Goal: Answer question/provide support: Share knowledge or assist other users

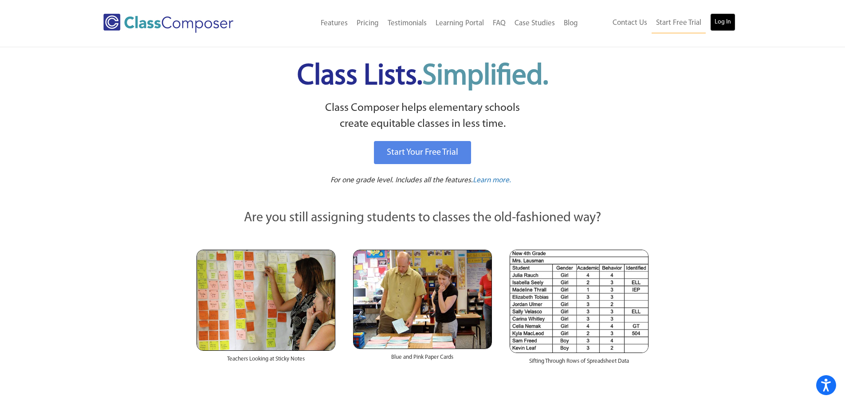
click at [726, 25] on link "Log In" at bounding box center [722, 22] width 25 height 18
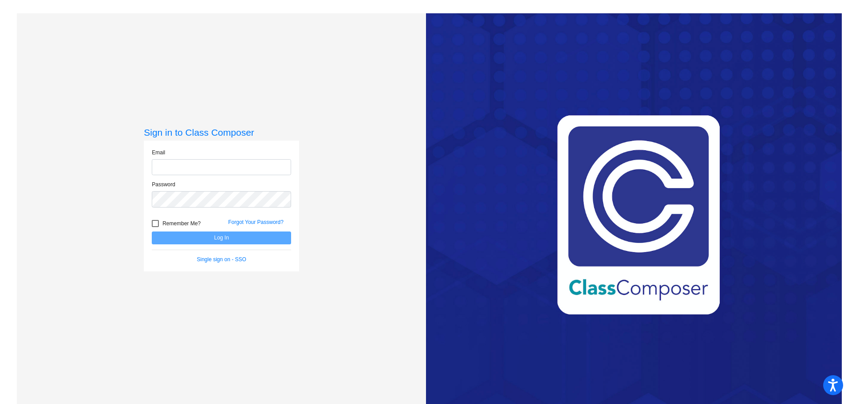
type input "mrichards@cuttensd.org"
click at [200, 239] on button "Log In" at bounding box center [221, 238] width 139 height 13
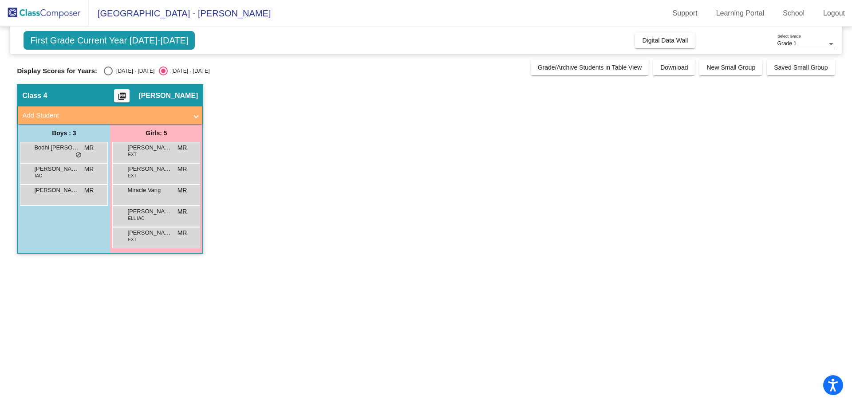
click at [831, 43] on div at bounding box center [831, 44] width 4 height 2
click at [813, 56] on span "Grade 2" at bounding box center [806, 60] width 58 height 16
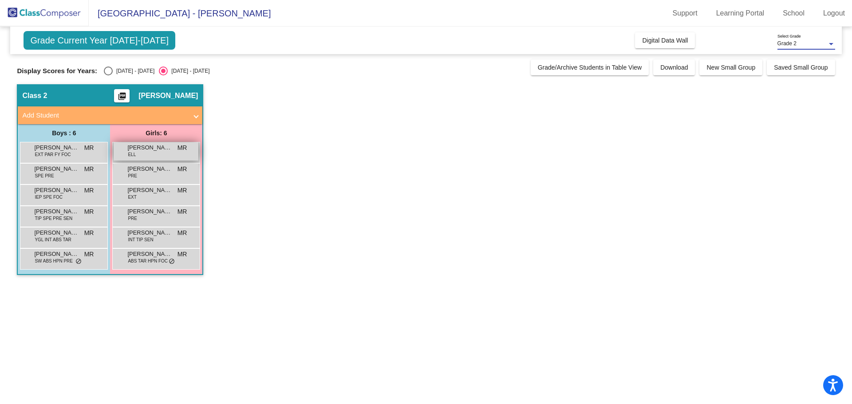
click at [153, 148] on span "Aaliyah Silva-Nunez" at bounding box center [149, 147] width 44 height 9
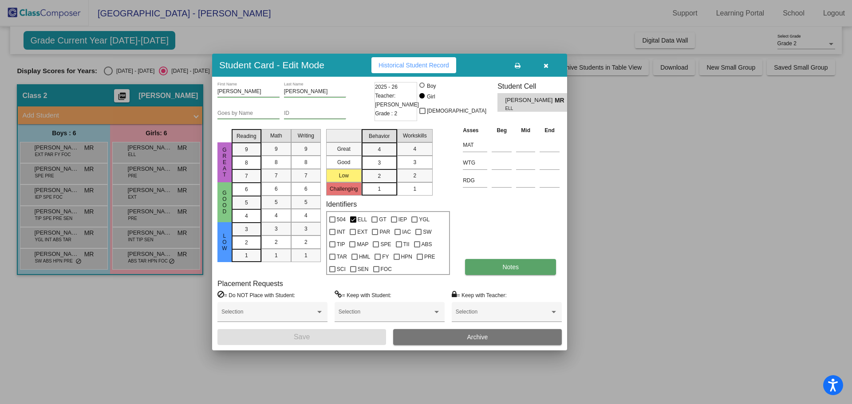
click at [493, 266] on button "Notes" at bounding box center [510, 267] width 91 height 16
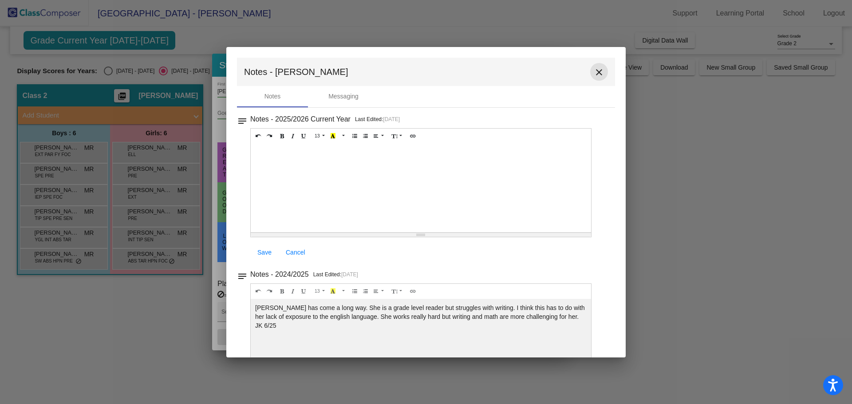
click at [594, 73] on mat-icon "close" at bounding box center [598, 72] width 11 height 11
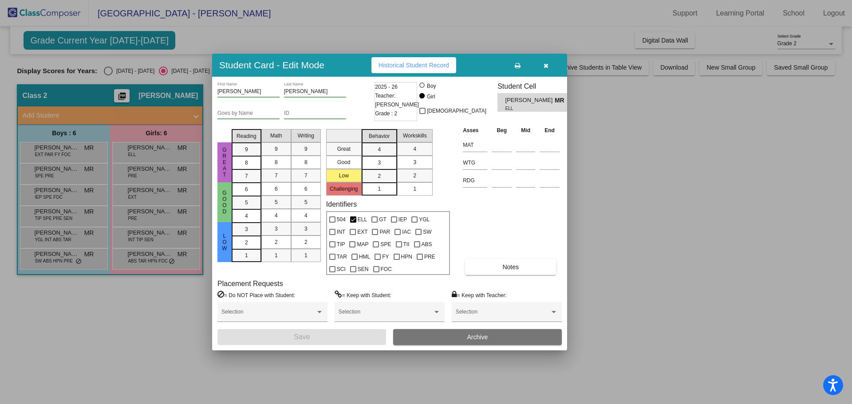
click at [545, 66] on icon "button" at bounding box center [545, 66] width 5 height 6
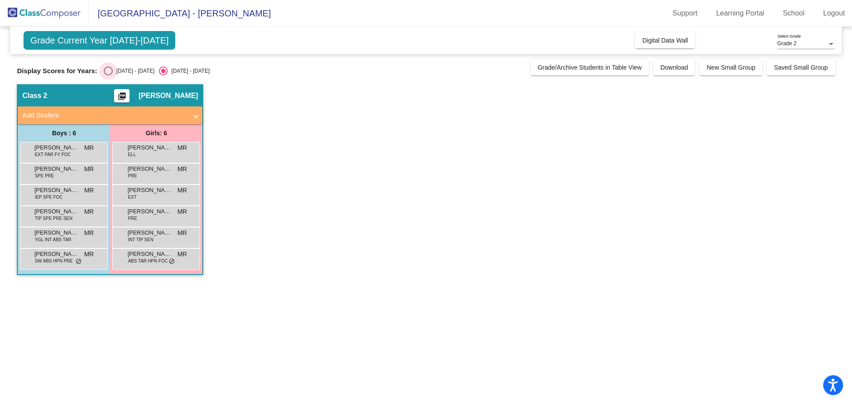
click at [107, 72] on div "Select an option" at bounding box center [108, 71] width 9 height 9
click at [108, 75] on input "2024 - 2025" at bounding box center [108, 75] width 0 height 0
radio input "true"
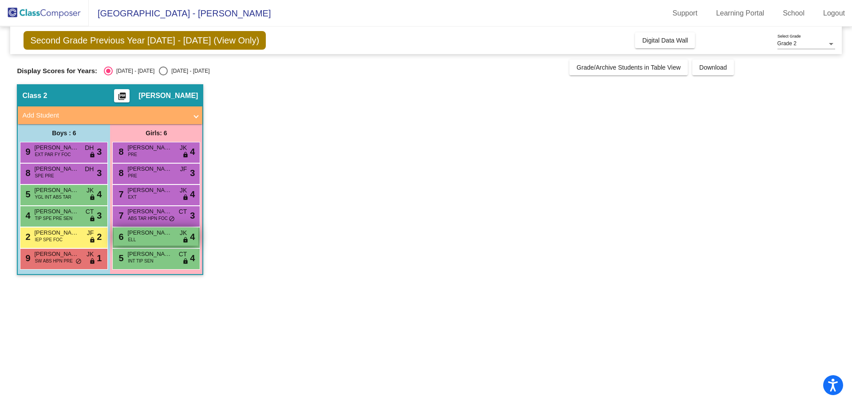
click at [163, 236] on span "Aaliyah Silva-Nunez" at bounding box center [149, 232] width 44 height 9
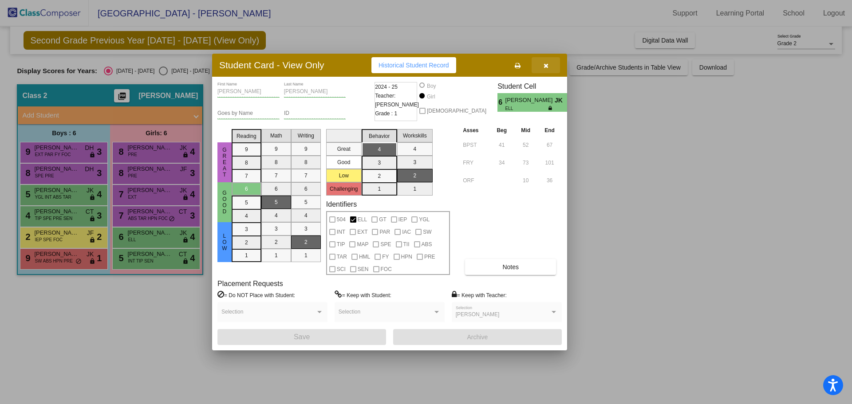
click at [544, 63] on icon "button" at bounding box center [545, 66] width 5 height 6
